Goal: Navigation & Orientation: Understand site structure

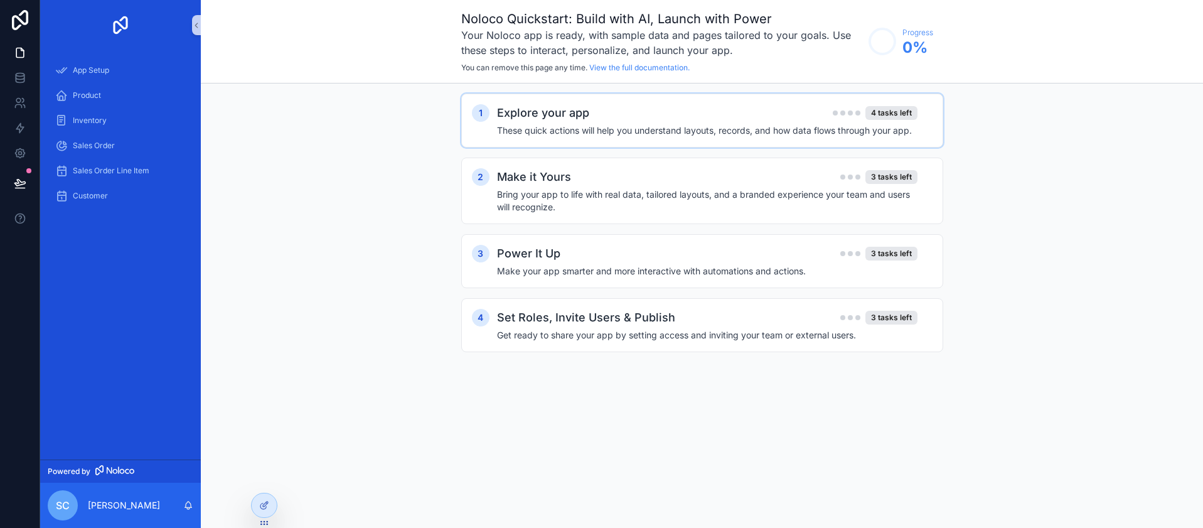
click at [620, 117] on div "Explore your app 4 tasks left" at bounding box center [707, 113] width 420 height 18
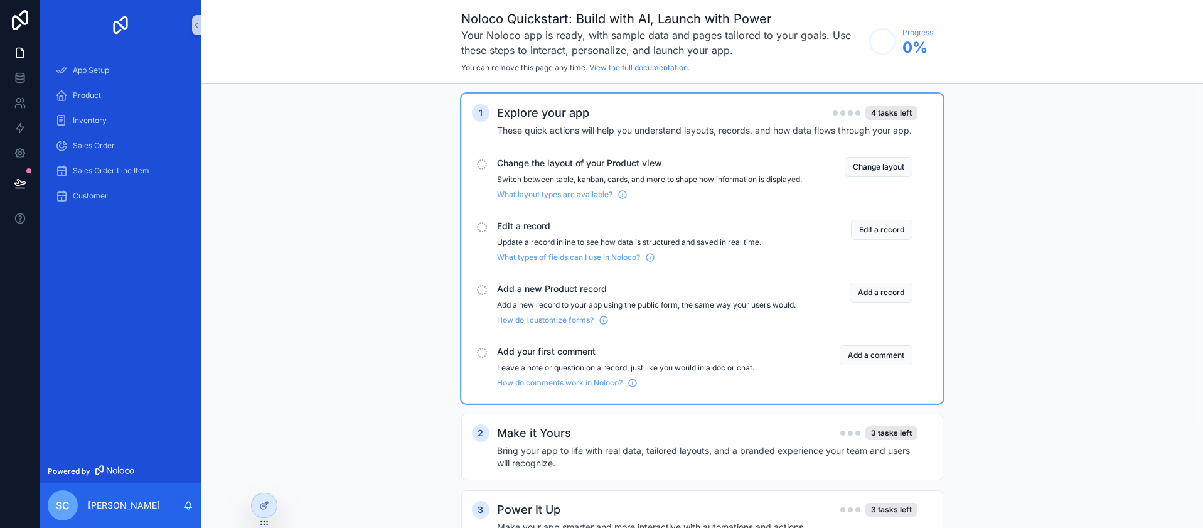
click at [621, 117] on div "Explore your app 4 tasks left" at bounding box center [707, 113] width 420 height 18
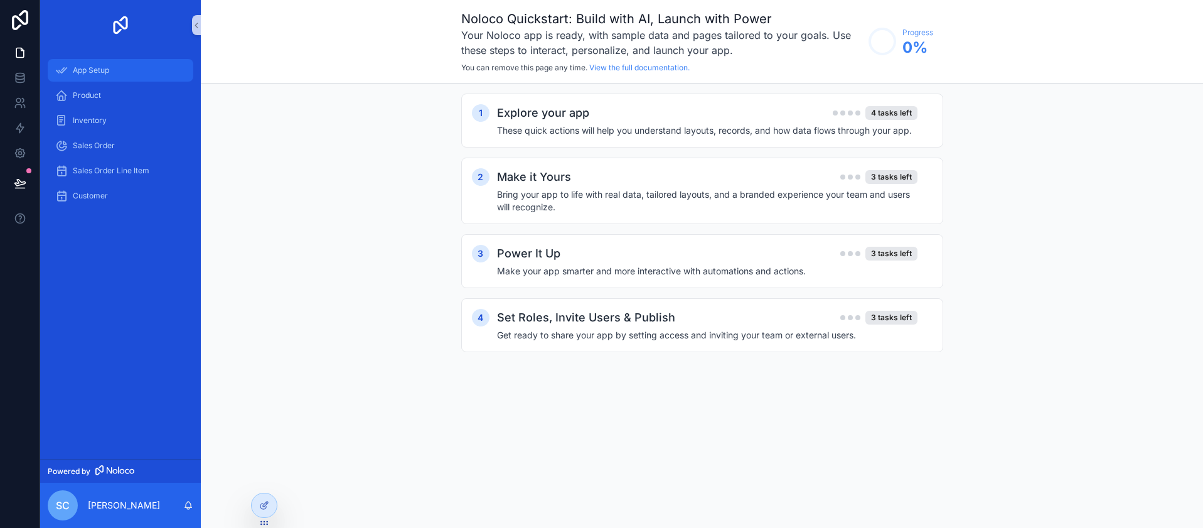
click at [133, 68] on div "App Setup" at bounding box center [120, 70] width 131 height 20
click at [603, 124] on h4 "These quick actions will help you understand layouts, records, and how data flo…" at bounding box center [707, 130] width 420 height 13
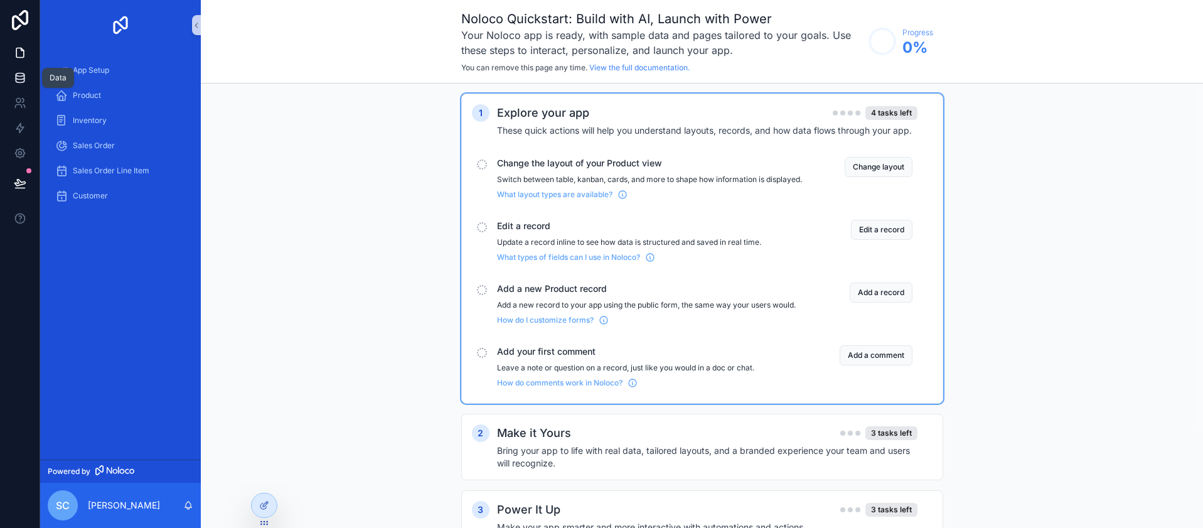
click at [28, 82] on link at bounding box center [20, 77] width 40 height 25
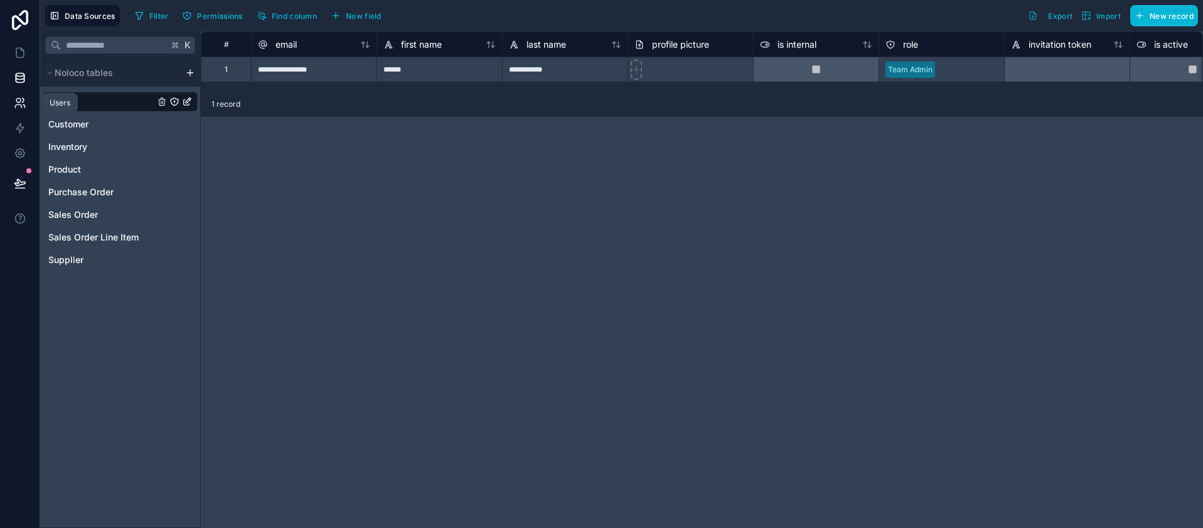
click at [20, 97] on icon at bounding box center [20, 103] width 13 height 13
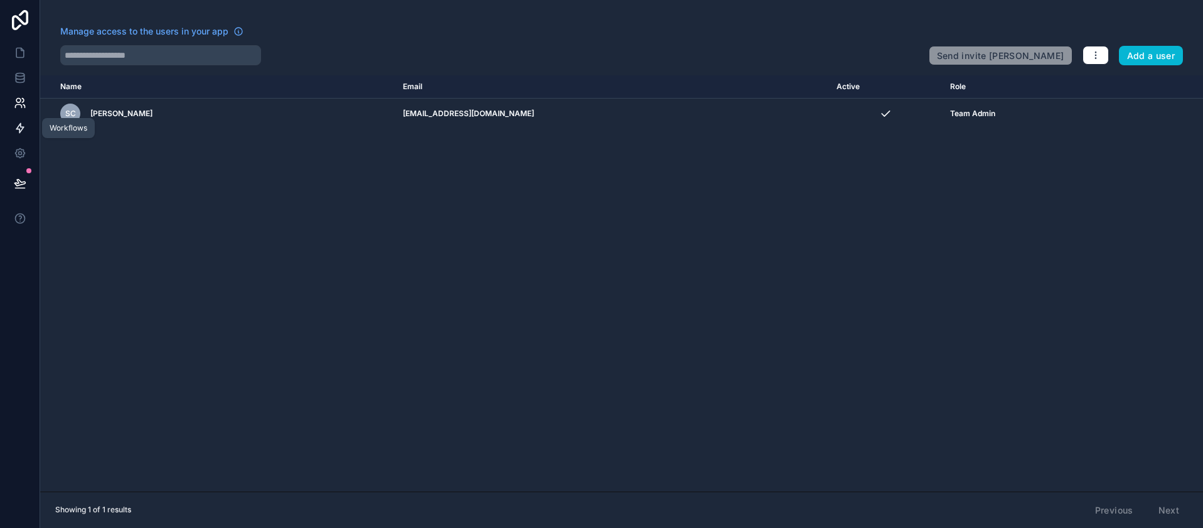
click at [25, 130] on icon at bounding box center [20, 128] width 13 height 13
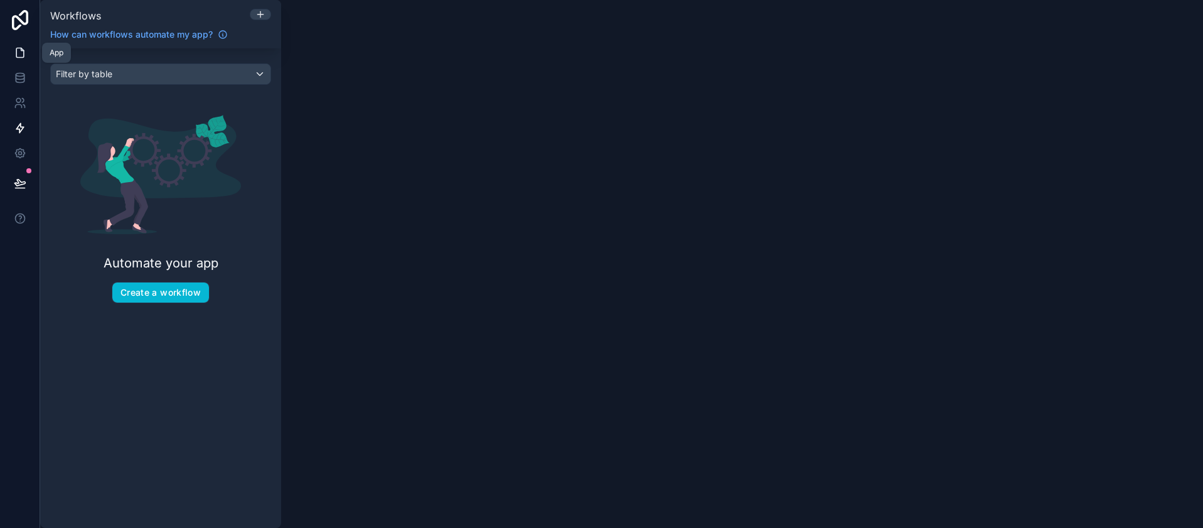
click at [26, 53] on link at bounding box center [20, 52] width 40 height 25
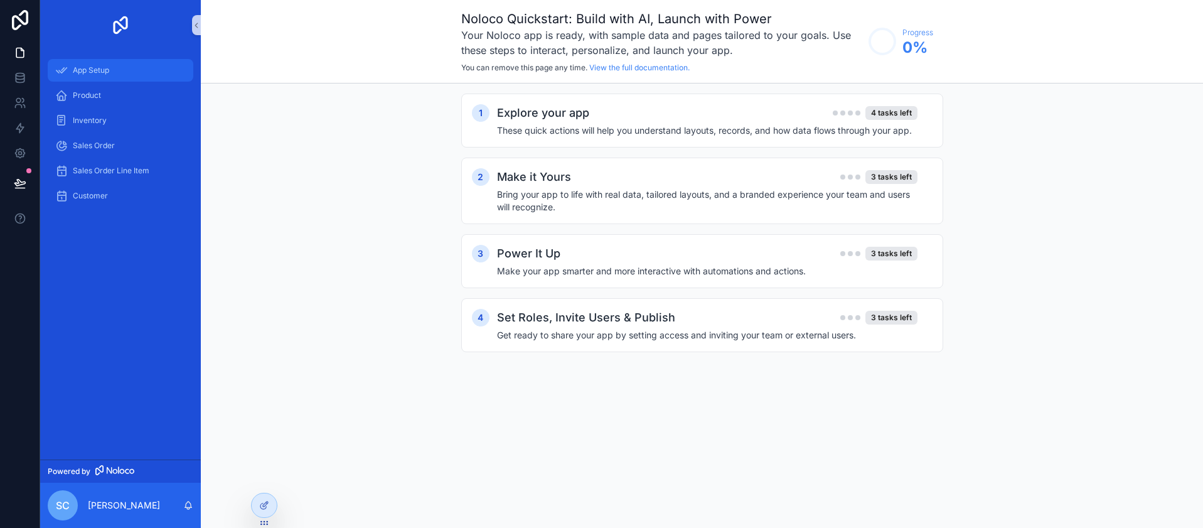
click at [100, 61] on div "App Setup" at bounding box center [120, 70] width 131 height 20
click at [107, 97] on div "Product" at bounding box center [120, 95] width 131 height 20
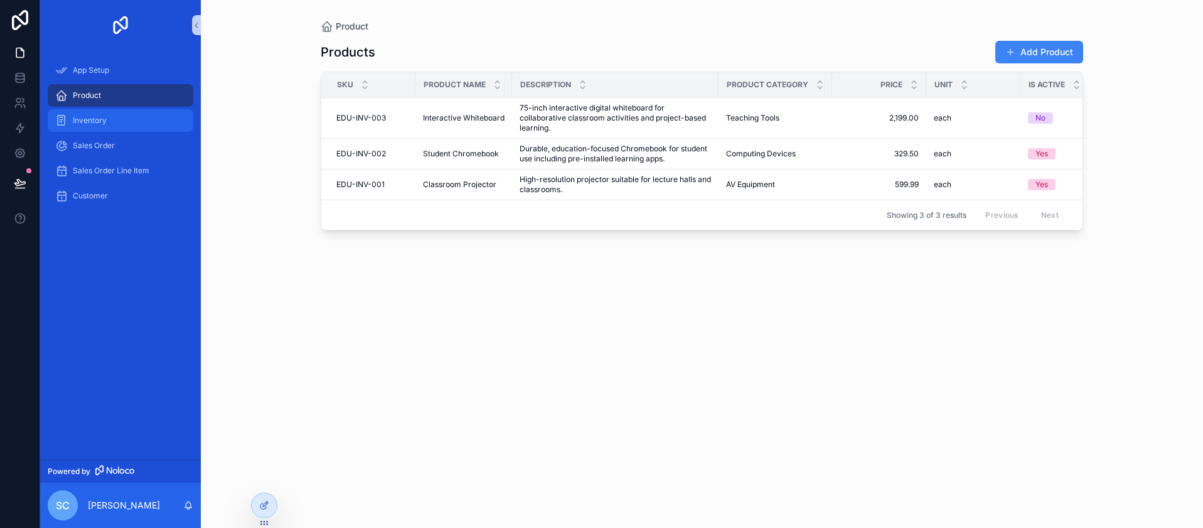
click at [106, 112] on div "Inventory" at bounding box center [120, 120] width 131 height 20
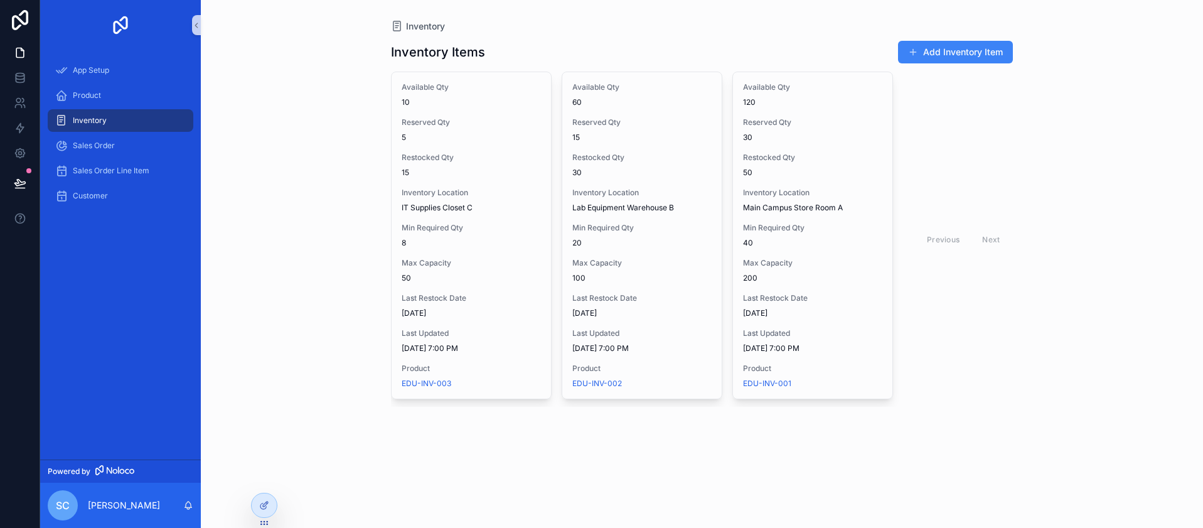
click at [341, 150] on div "Inventory Inventory Items Add Inventory Item Available Qty 10 Reserved Qty 5 Re…" at bounding box center [702, 264] width 1002 height 528
click at [343, 162] on div "Inventory Inventory Items Add Inventory Item Available Qty 10 Reserved Qty 5 Re…" at bounding box center [702, 264] width 1002 height 528
